Goal: Complete application form

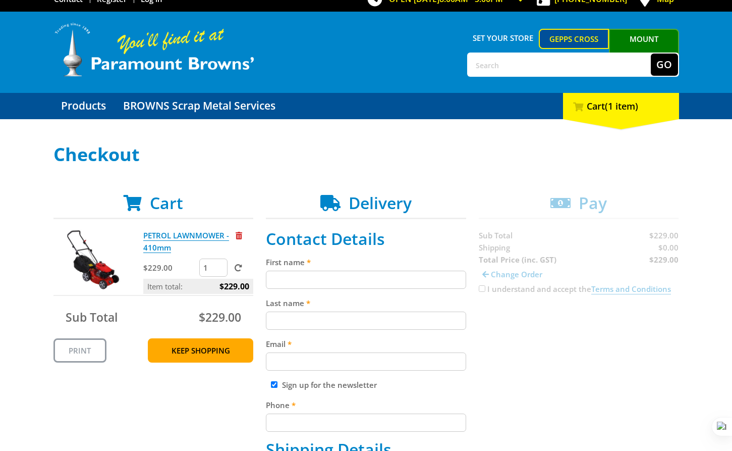
scroll to position [16, 0]
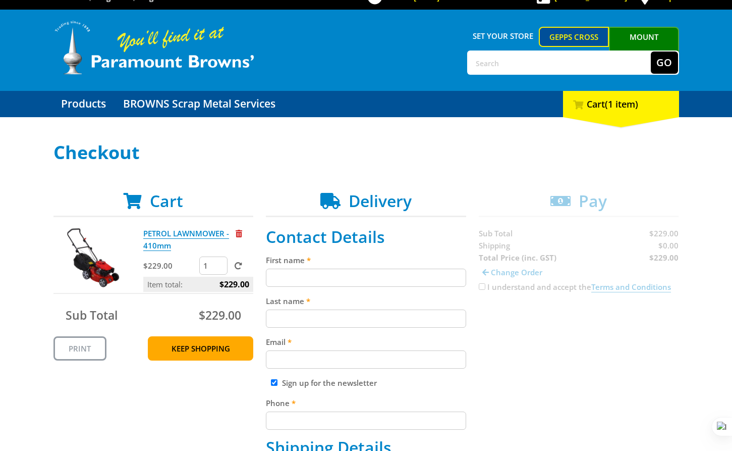
click at [293, 274] on input "First name" at bounding box center [366, 277] width 200 height 18
paste input "[PERSON_NAME]"
type input "[PERSON_NAME]"
click at [316, 323] on input "Last name" at bounding box center [366, 318] width 200 height 18
paste input "[PERSON_NAME]"
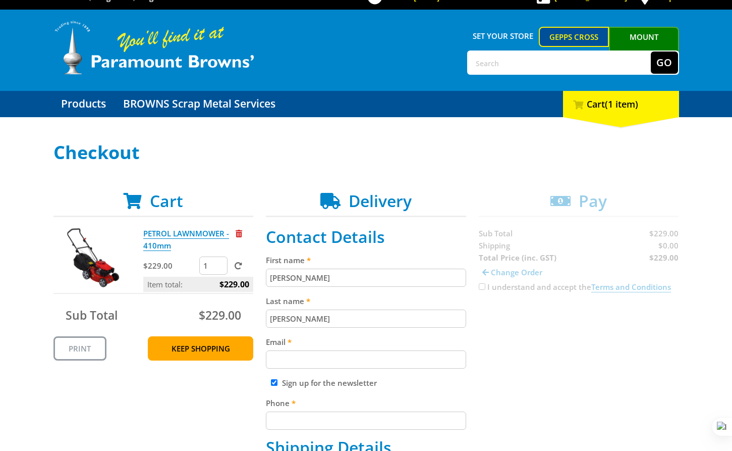
type input "[PERSON_NAME]"
click at [315, 351] on input "Email" at bounding box center [366, 359] width 200 height 18
paste input "[EMAIL_ADDRESS][DOMAIN_NAME]"
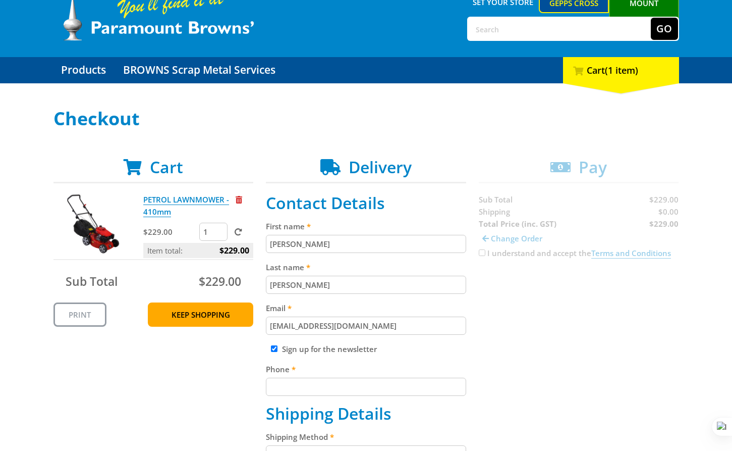
scroll to position [82, 0]
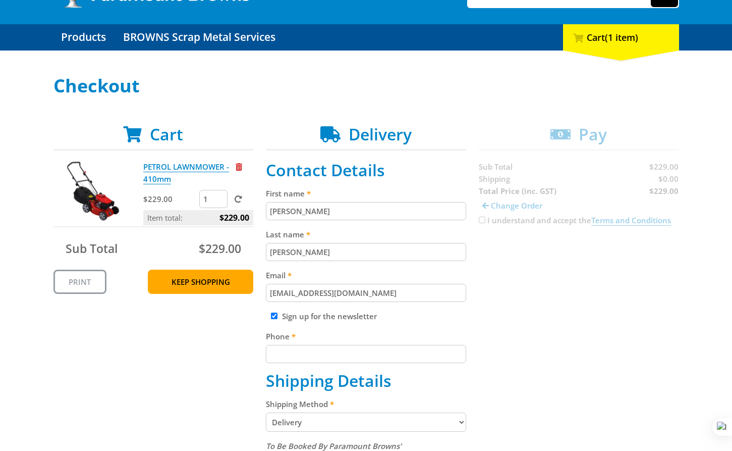
type input "[EMAIL_ADDRESS][DOMAIN_NAME]"
click at [356, 348] on input "Phone" at bounding box center [366, 354] width 200 height 18
paste input "[PHONE_NUMBER]"
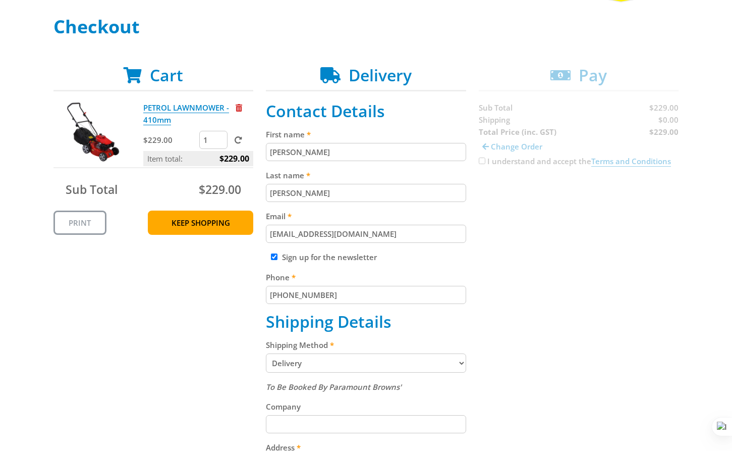
scroll to position [181, 0]
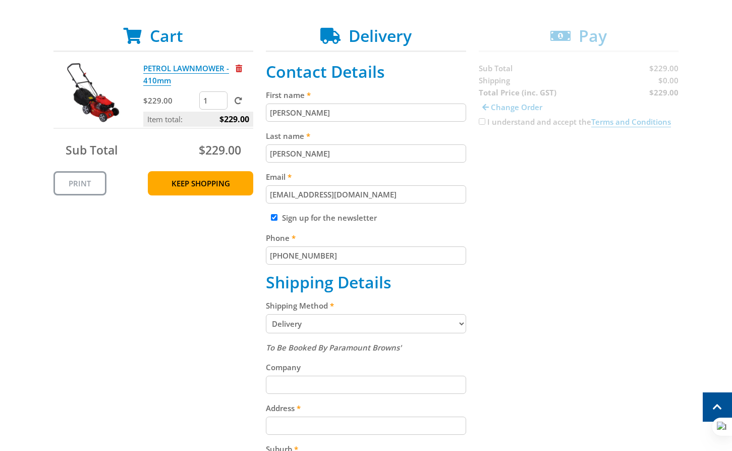
type input "[PHONE_NUMBER]"
click at [333, 322] on select "Pickup from Gepps Cross Delivery" at bounding box center [366, 323] width 200 height 19
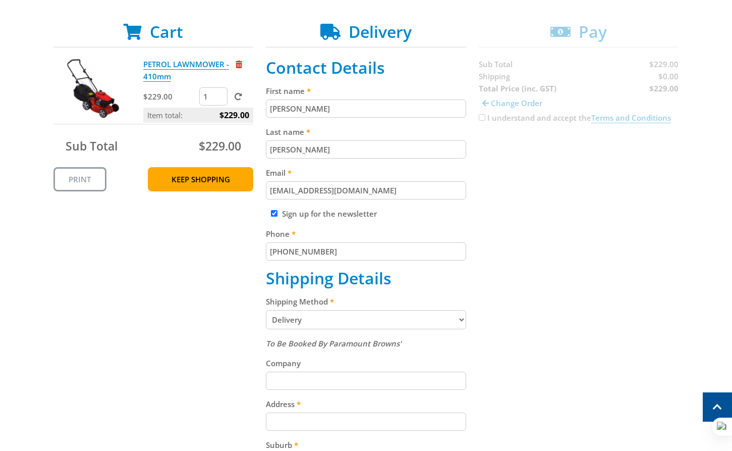
scroll to position [186, 0]
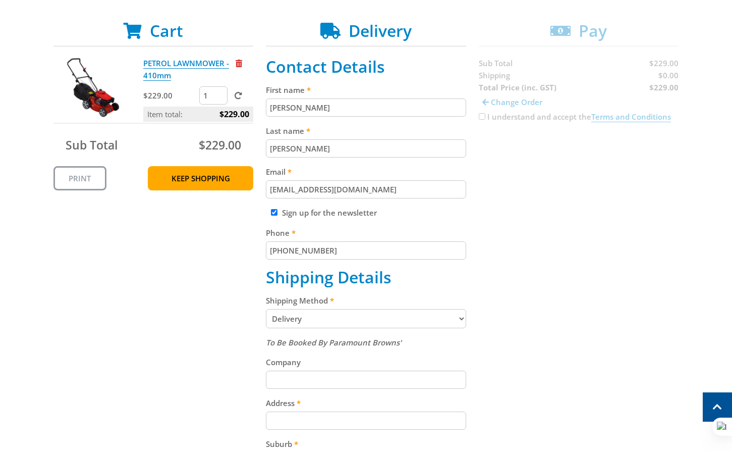
click at [318, 320] on select "Pickup from Gepps Cross Delivery" at bounding box center [366, 318] width 200 height 19
click at [266, 309] on select "Pickup from Gepps Cross Delivery" at bounding box center [366, 318] width 200 height 19
click at [318, 318] on select "Pickup from Gepps Cross Delivery" at bounding box center [366, 318] width 200 height 19
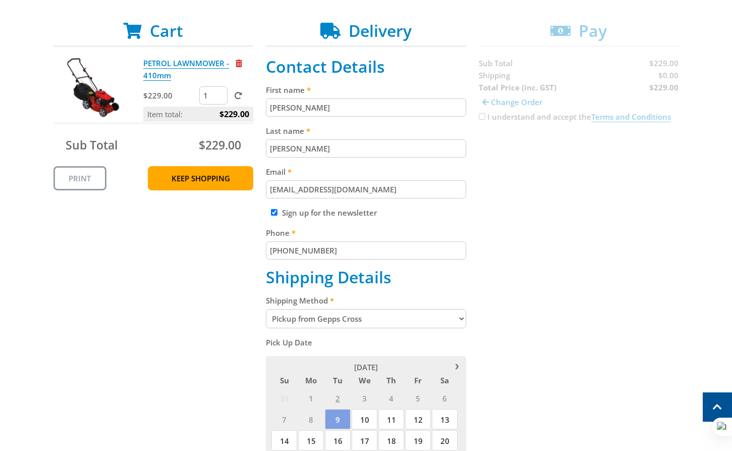
click at [340, 313] on select "Pickup from Gepps Cross Delivery" at bounding box center [366, 318] width 200 height 19
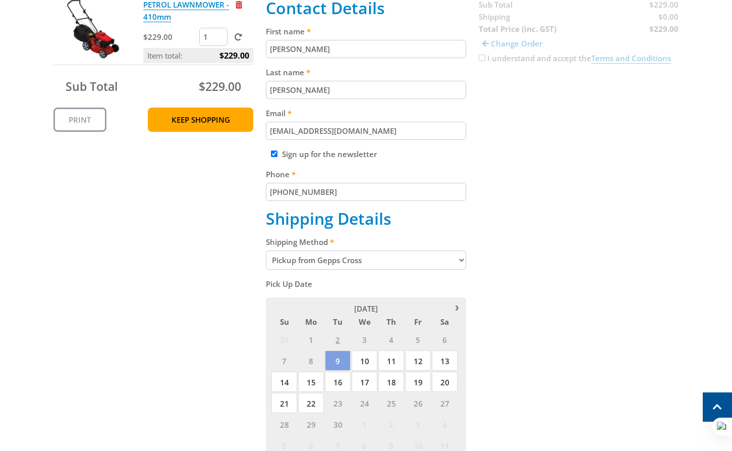
scroll to position [247, 0]
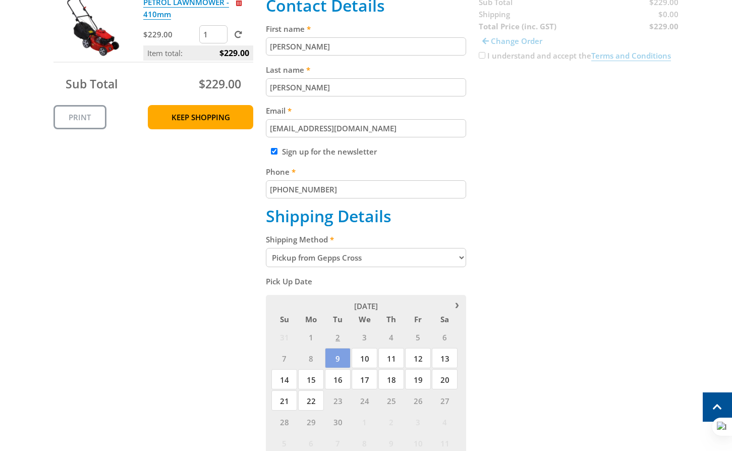
click at [373, 262] on select "Pickup from Gepps Cross Delivery" at bounding box center [366, 257] width 200 height 19
click at [329, 244] on label "Shipping Method" at bounding box center [366, 239] width 200 height 12
click at [329, 248] on select "Pickup from Gepps Cross Delivery" at bounding box center [366, 257] width 200 height 19
click at [334, 254] on select "Pickup from Gepps Cross Delivery" at bounding box center [366, 257] width 200 height 19
select select "Delivery"
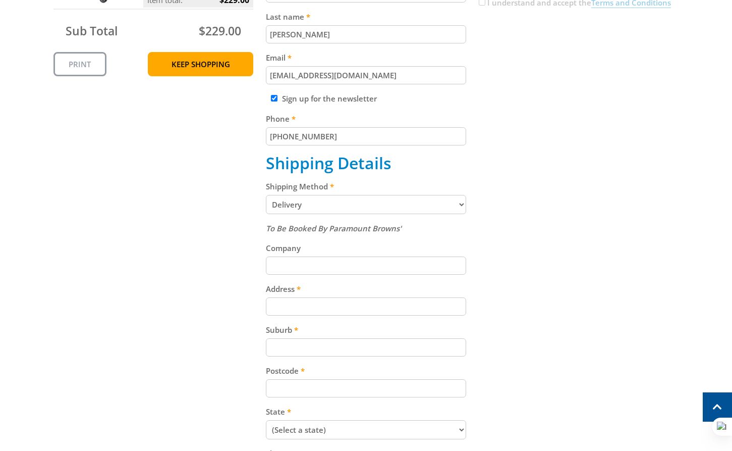
scroll to position [310, 0]
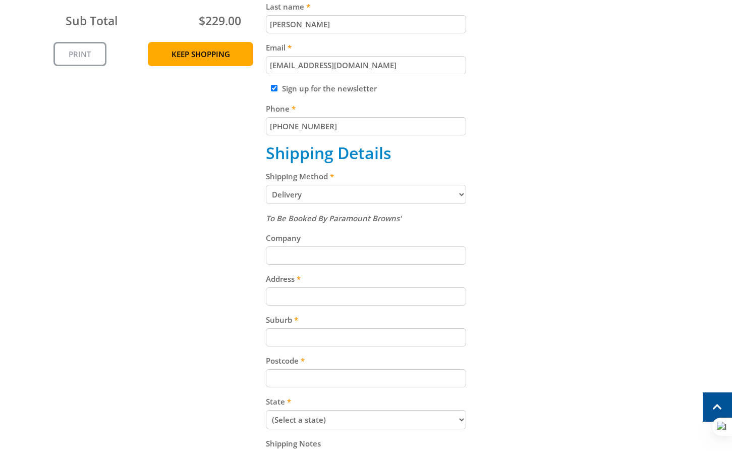
click at [352, 292] on input "Address" at bounding box center [366, 296] width 200 height 18
paste input "[STREET_ADDRESS][PERSON_NAME]"
type input "[STREET_ADDRESS][PERSON_NAME]"
click at [330, 343] on input "Suburb" at bounding box center [366, 337] width 200 height 18
paste input "Totness"
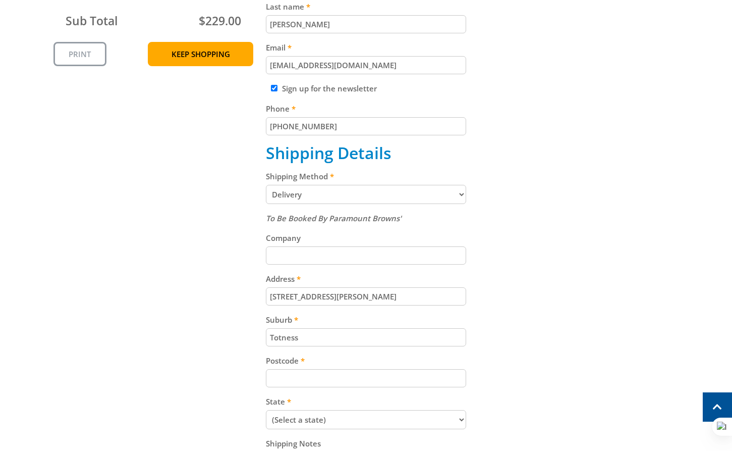
type input "Totness"
click at [350, 369] on input "Postcode" at bounding box center [366, 378] width 200 height 18
paste input "5250"
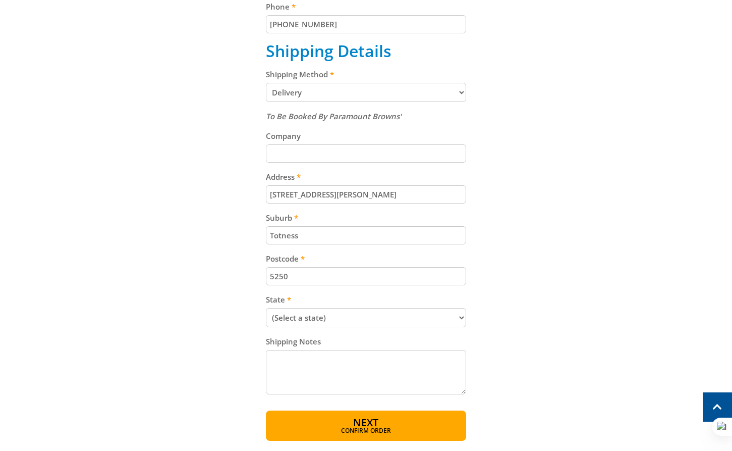
scroll to position [415, 0]
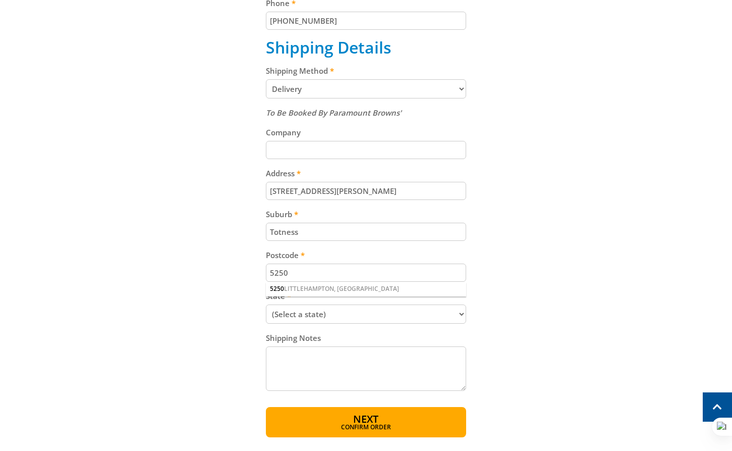
type input "5250"
click at [353, 313] on select "(Select a state) [GEOGRAPHIC_DATA] [GEOGRAPHIC_DATA] [GEOGRAPHIC_DATA] [GEOGRAP…" at bounding box center [366, 313] width 200 height 19
select select "SA"
click at [266, 304] on select "(Select a state) [GEOGRAPHIC_DATA] [GEOGRAPHIC_DATA] [GEOGRAPHIC_DATA] [GEOGRAP…" at bounding box center [366, 313] width 200 height 19
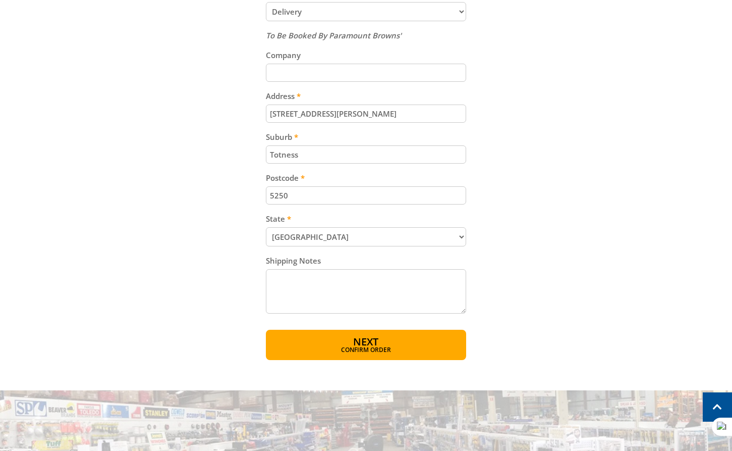
click at [384, 341] on button "Next Confirm order" at bounding box center [366, 345] width 200 height 30
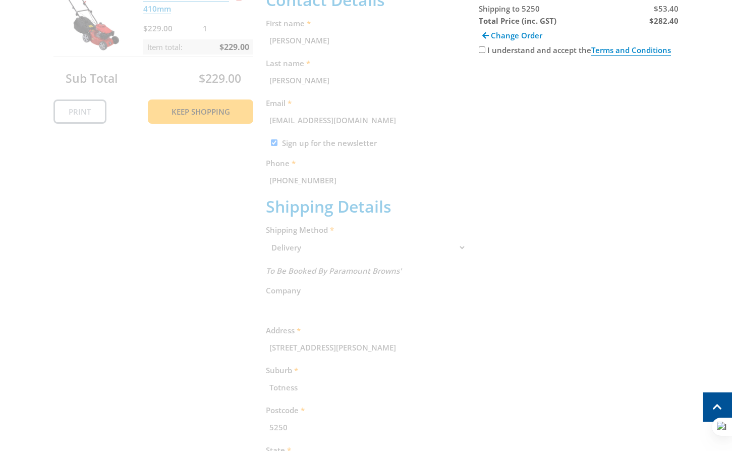
scroll to position [0, 0]
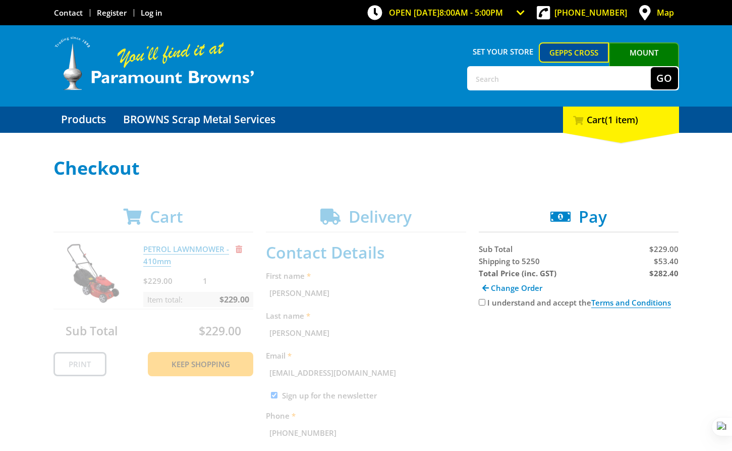
click at [674, 275] on strong "$282.40" at bounding box center [664, 273] width 29 height 10
copy strong "282.40"
click at [675, 263] on span "$53.40" at bounding box center [666, 261] width 25 height 10
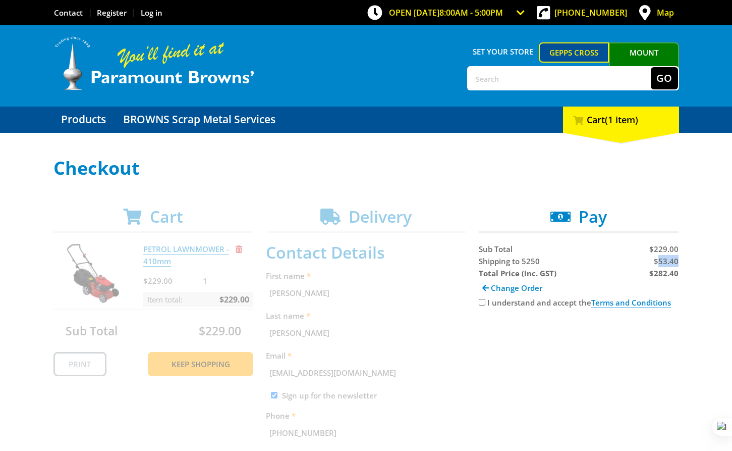
copy span "53.40"
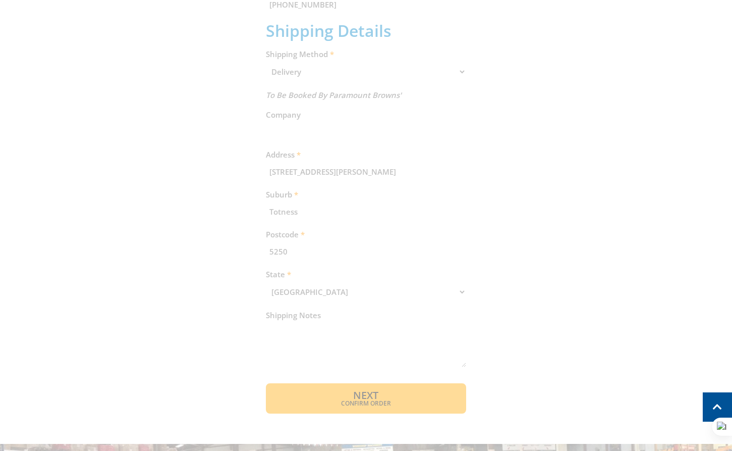
scroll to position [142, 0]
